Goal: Task Accomplishment & Management: Manage account settings

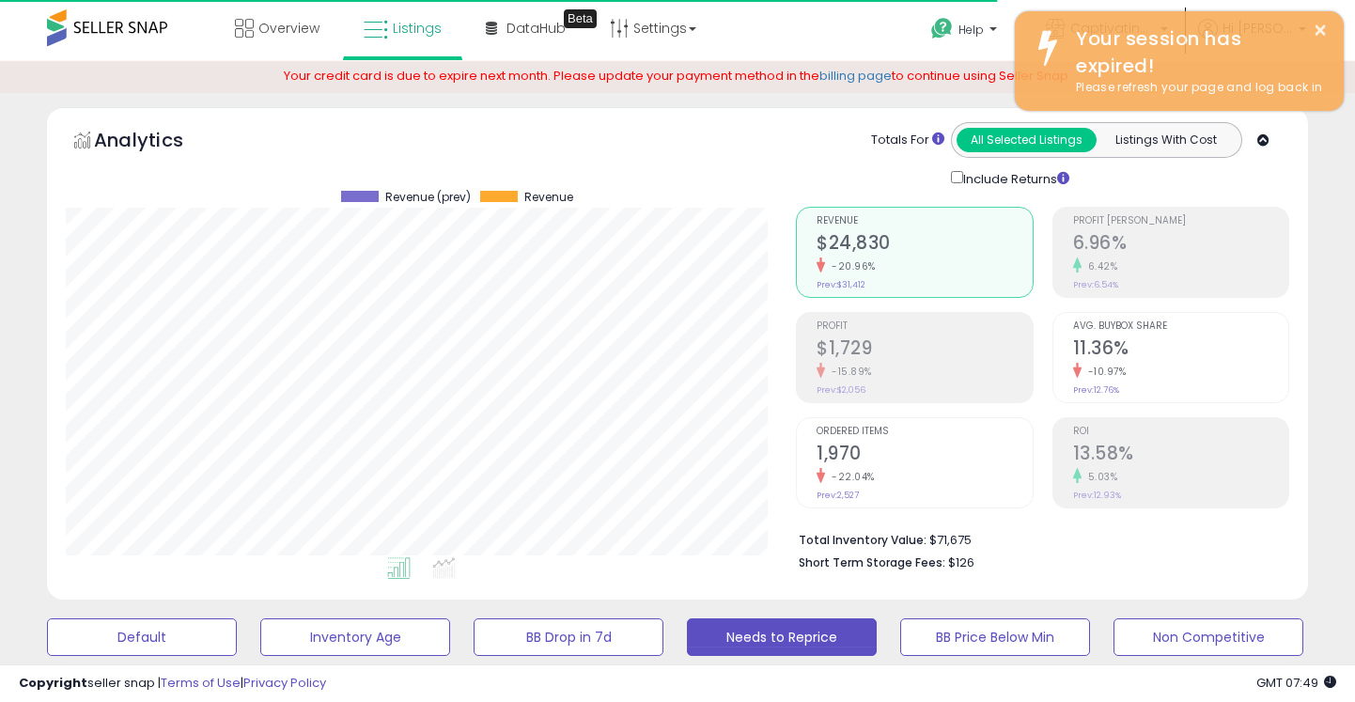
select select "**"
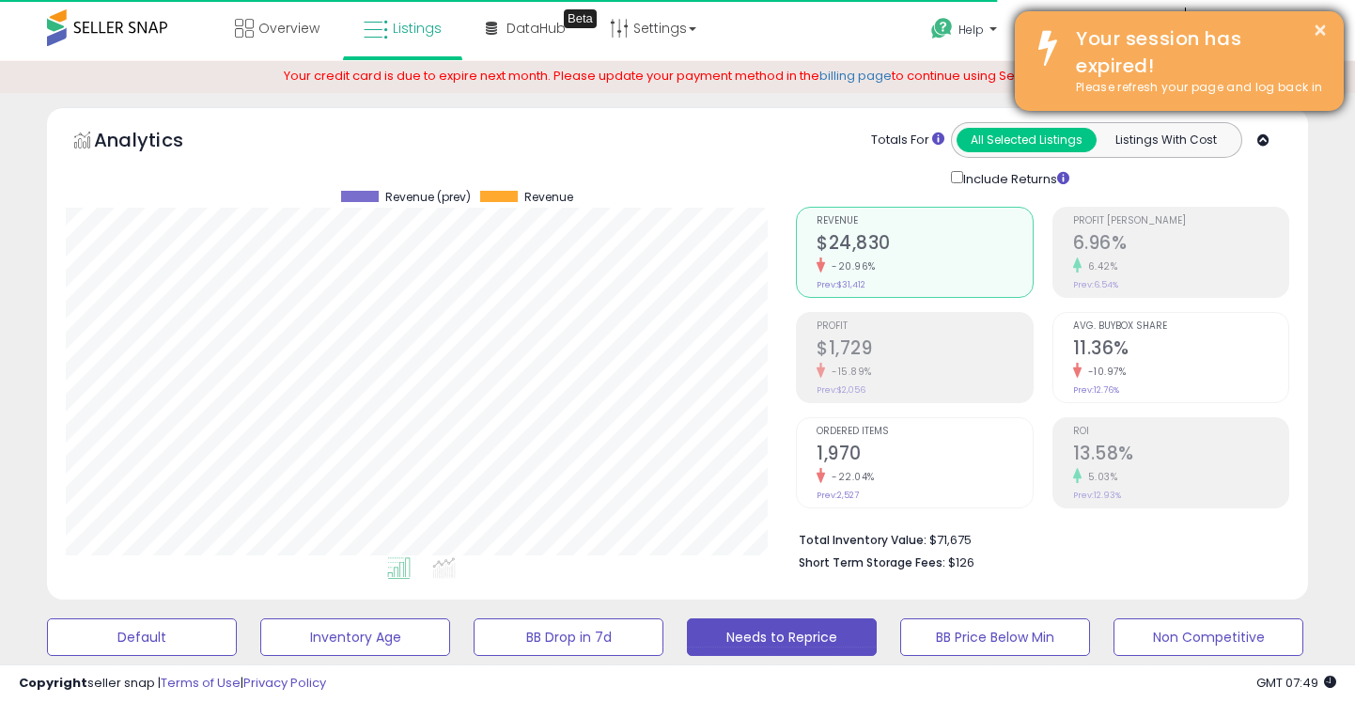
click at [1329, 31] on div "Your session has expired!" at bounding box center [1196, 52] width 268 height 54
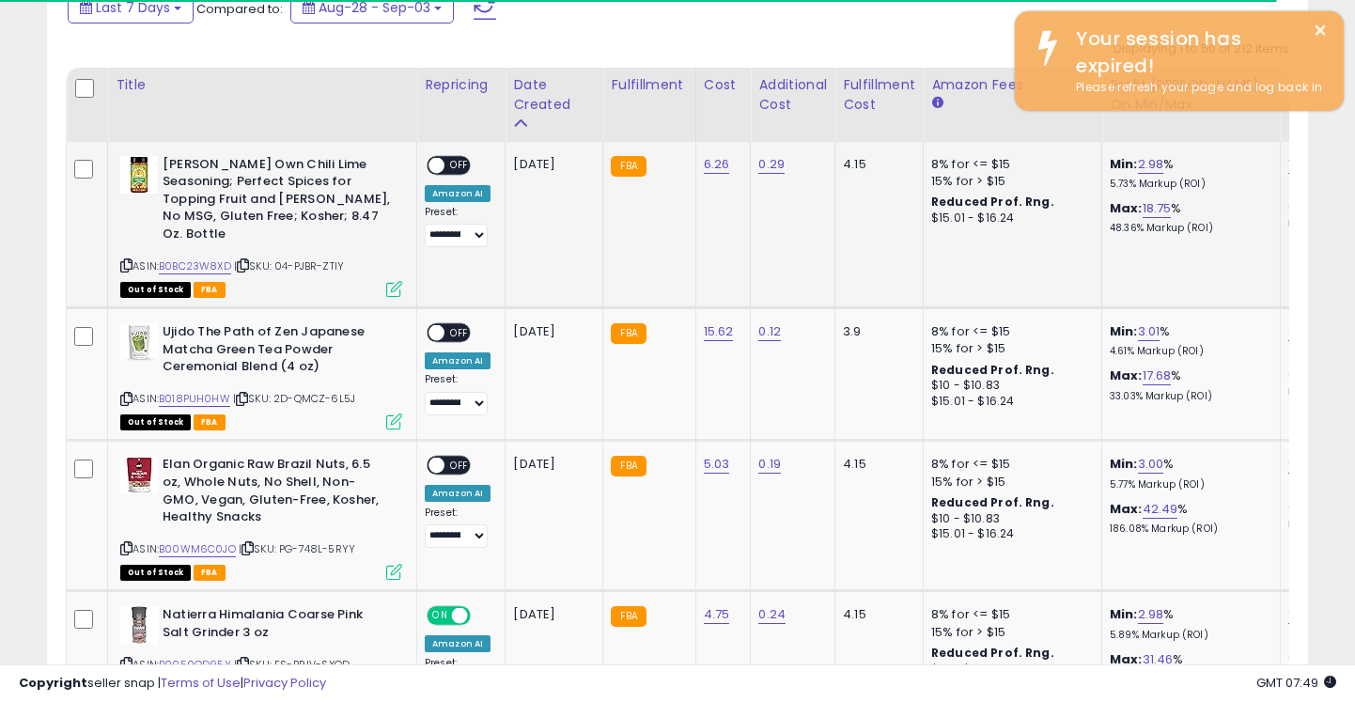
scroll to position [385, 730]
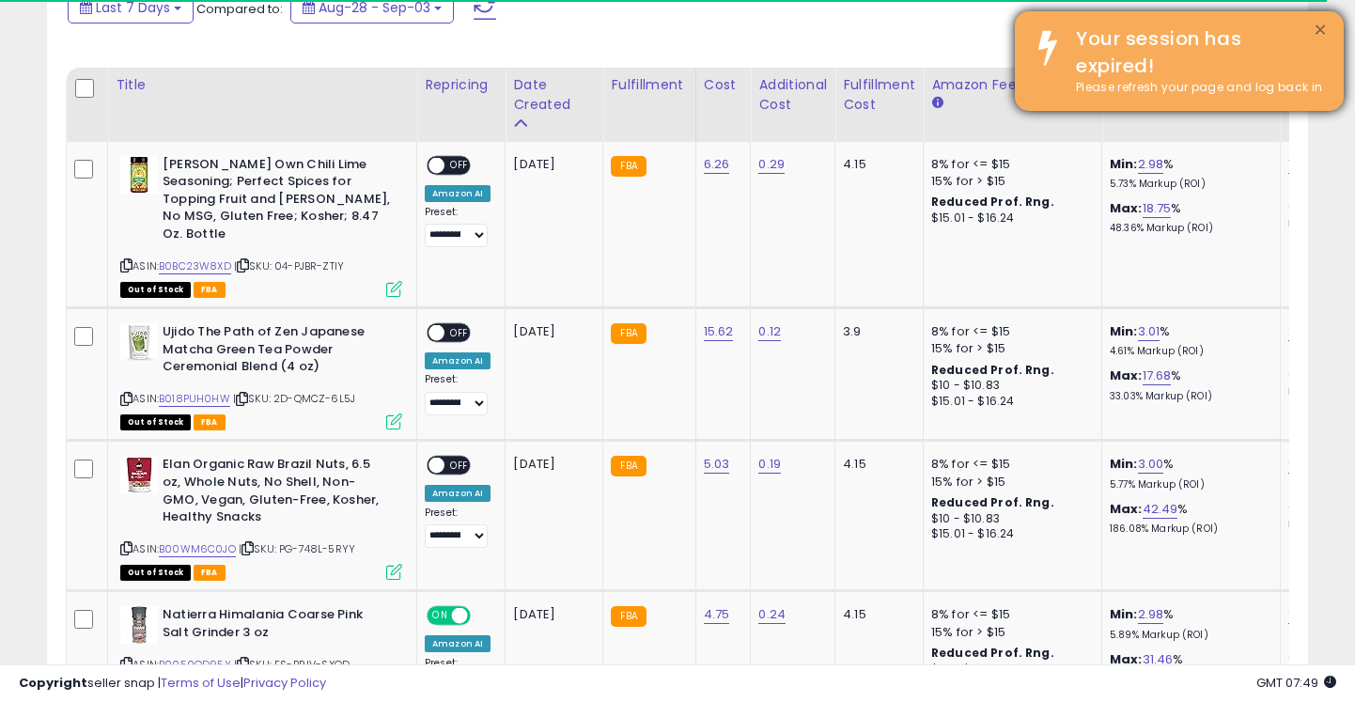
click at [1320, 23] on button "×" at bounding box center [1320, 30] width 15 height 23
